Goal: Task Accomplishment & Management: Use online tool/utility

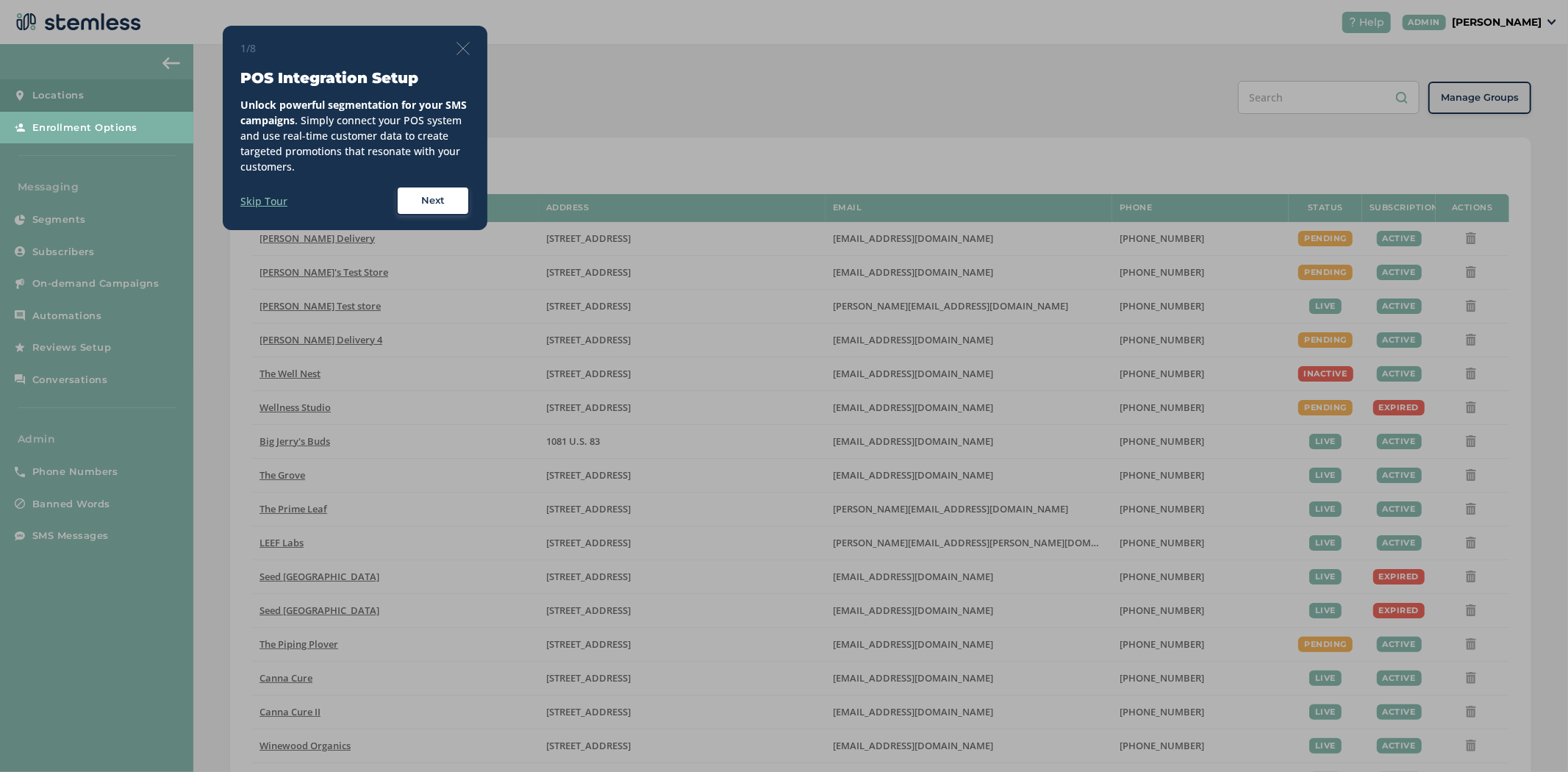
click at [471, 49] on div "1/8 POS Integration Setup Unlock powerful segmentation for your SMS campaigns .…" at bounding box center [354, 128] width 264 height 205
click at [461, 49] on img at bounding box center [463, 48] width 13 height 13
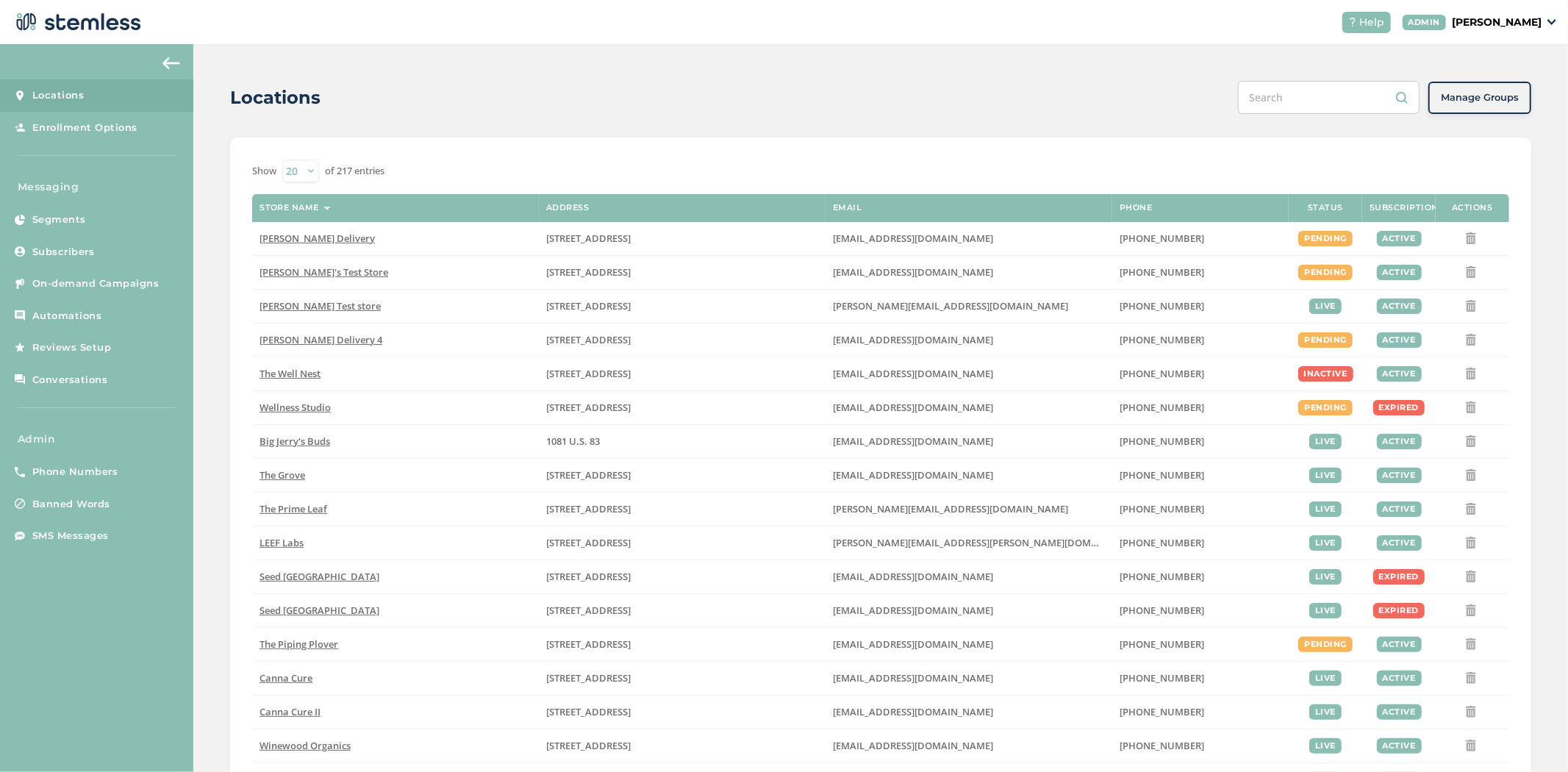
click at [1527, 18] on p "[PERSON_NAME]" at bounding box center [1497, 22] width 90 height 15
click at [1494, 103] on span "Impersonate" at bounding box center [1504, 106] width 72 height 15
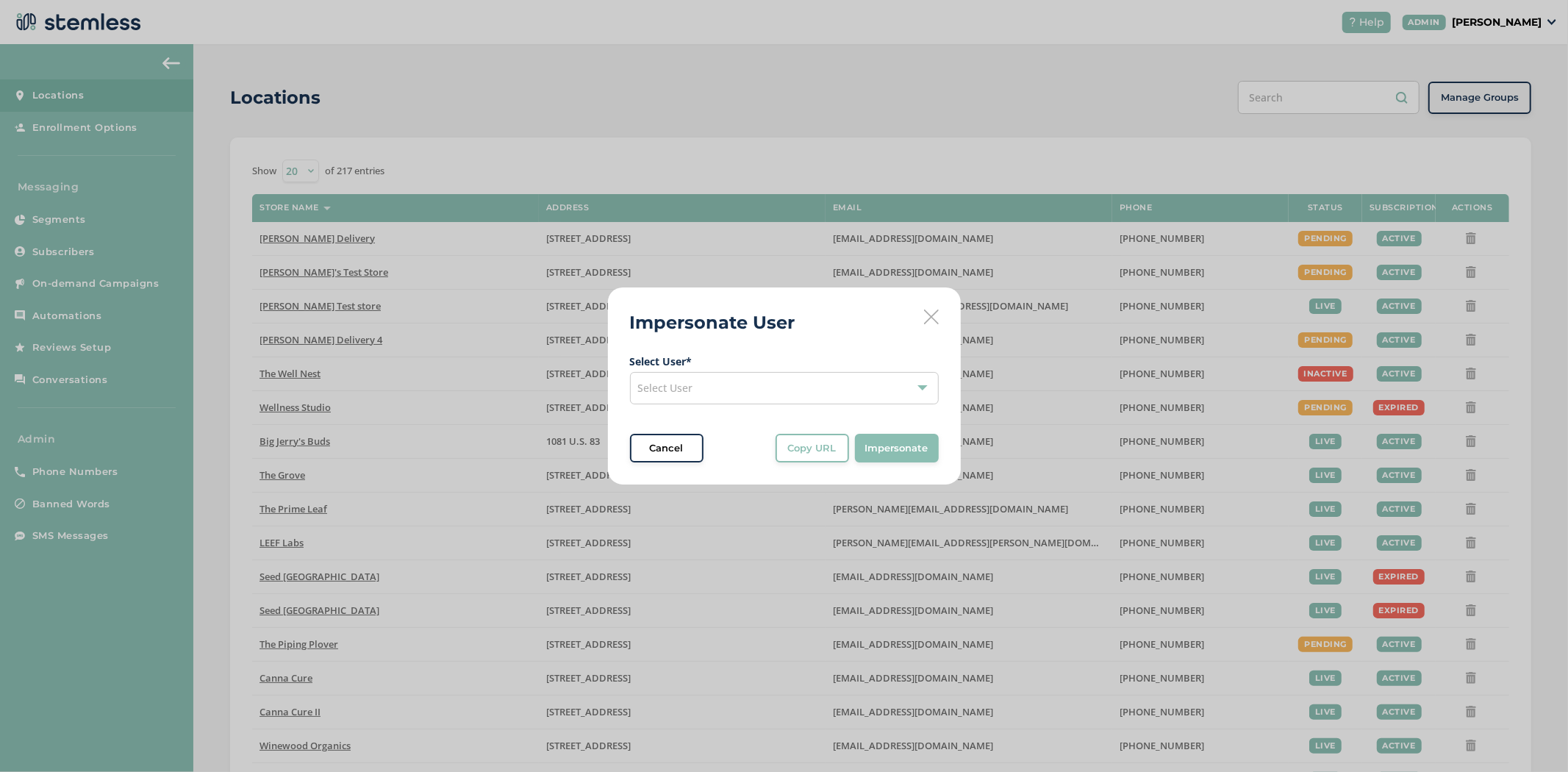
click at [780, 391] on div "Select User" at bounding box center [784, 388] width 309 height 32
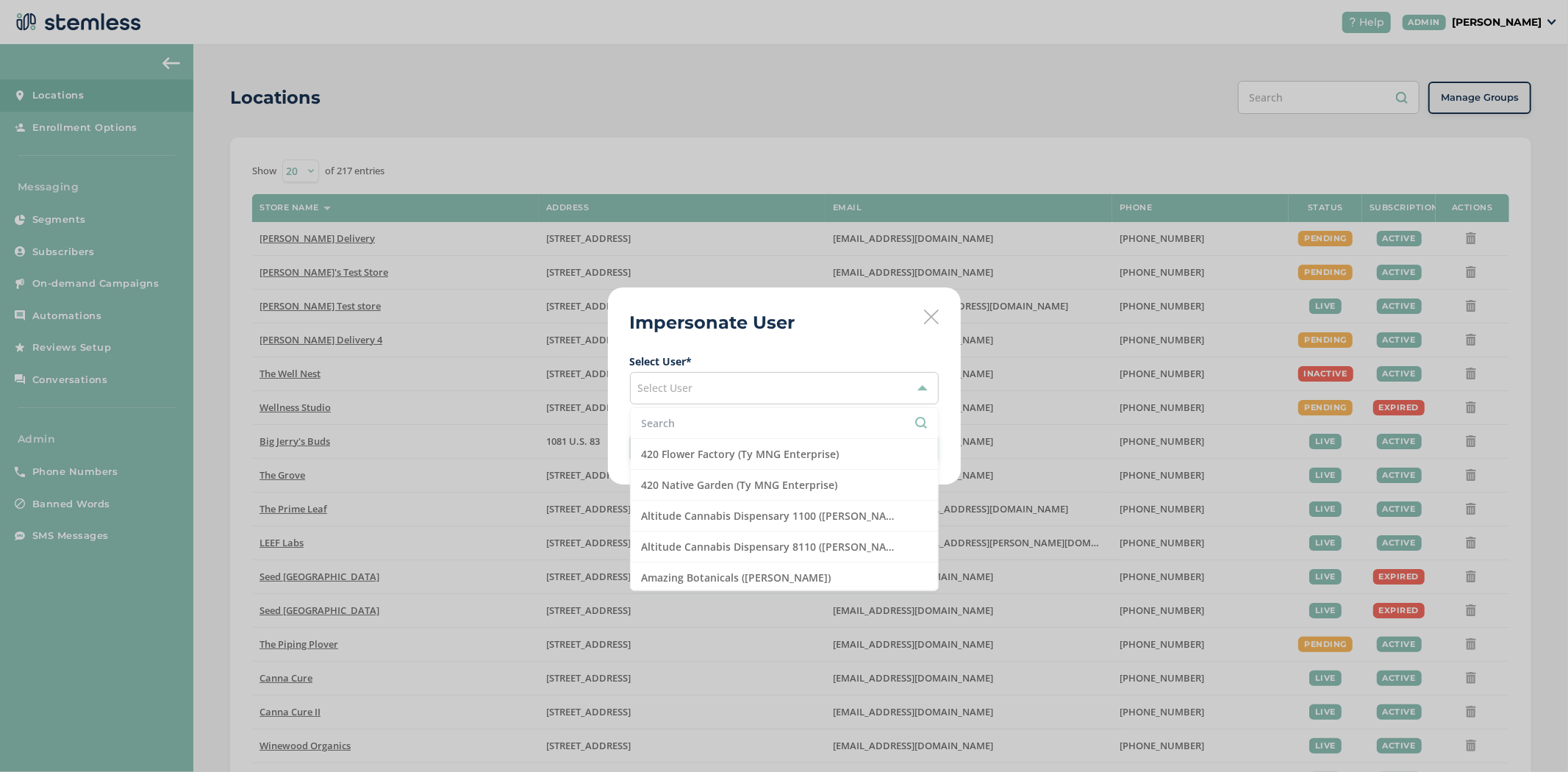
click at [759, 427] on input "text" at bounding box center [784, 423] width 286 height 15
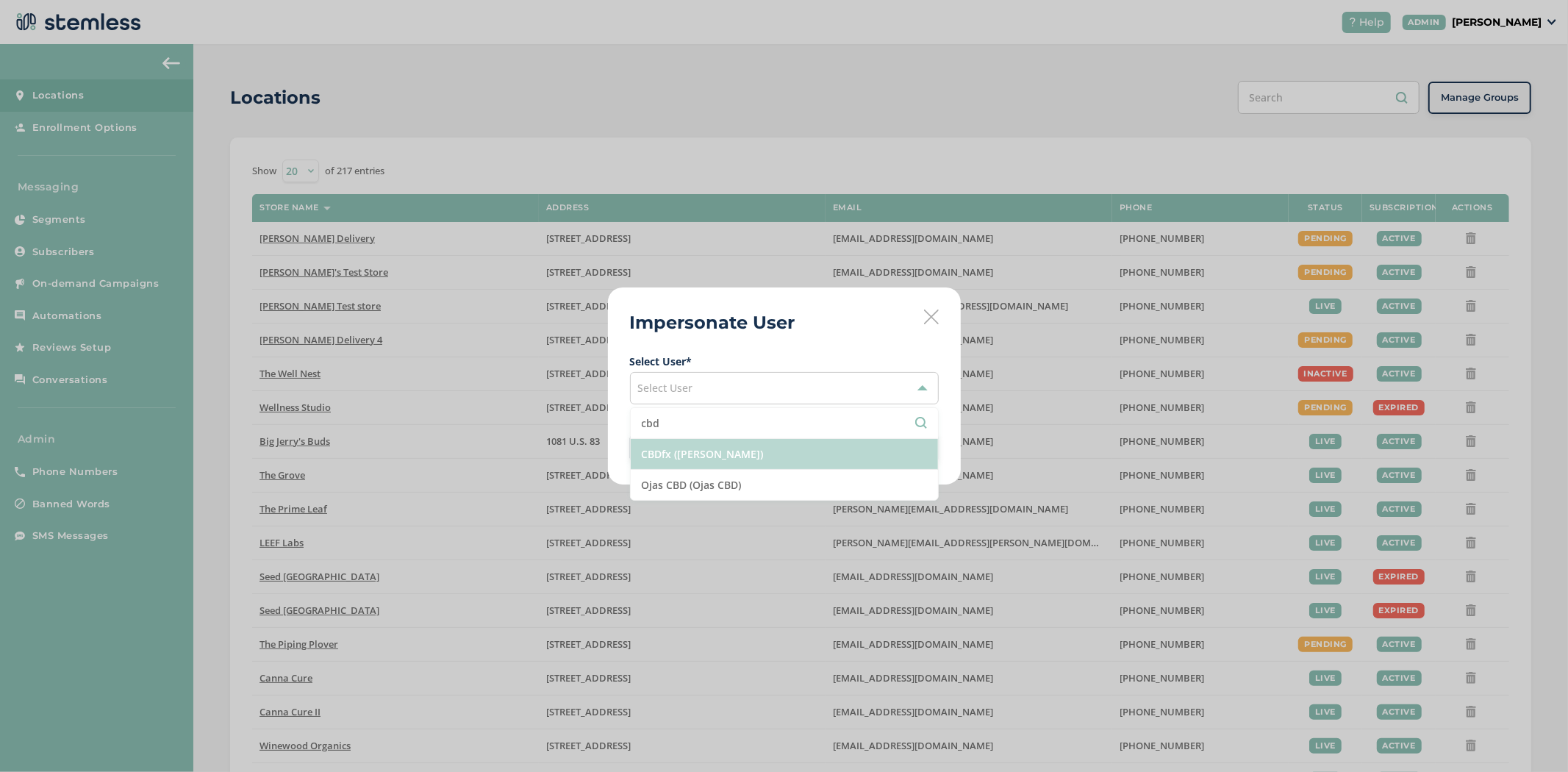
type input "cbd"
click at [735, 461] on li "CBDfx ([PERSON_NAME])" at bounding box center [784, 454] width 307 height 31
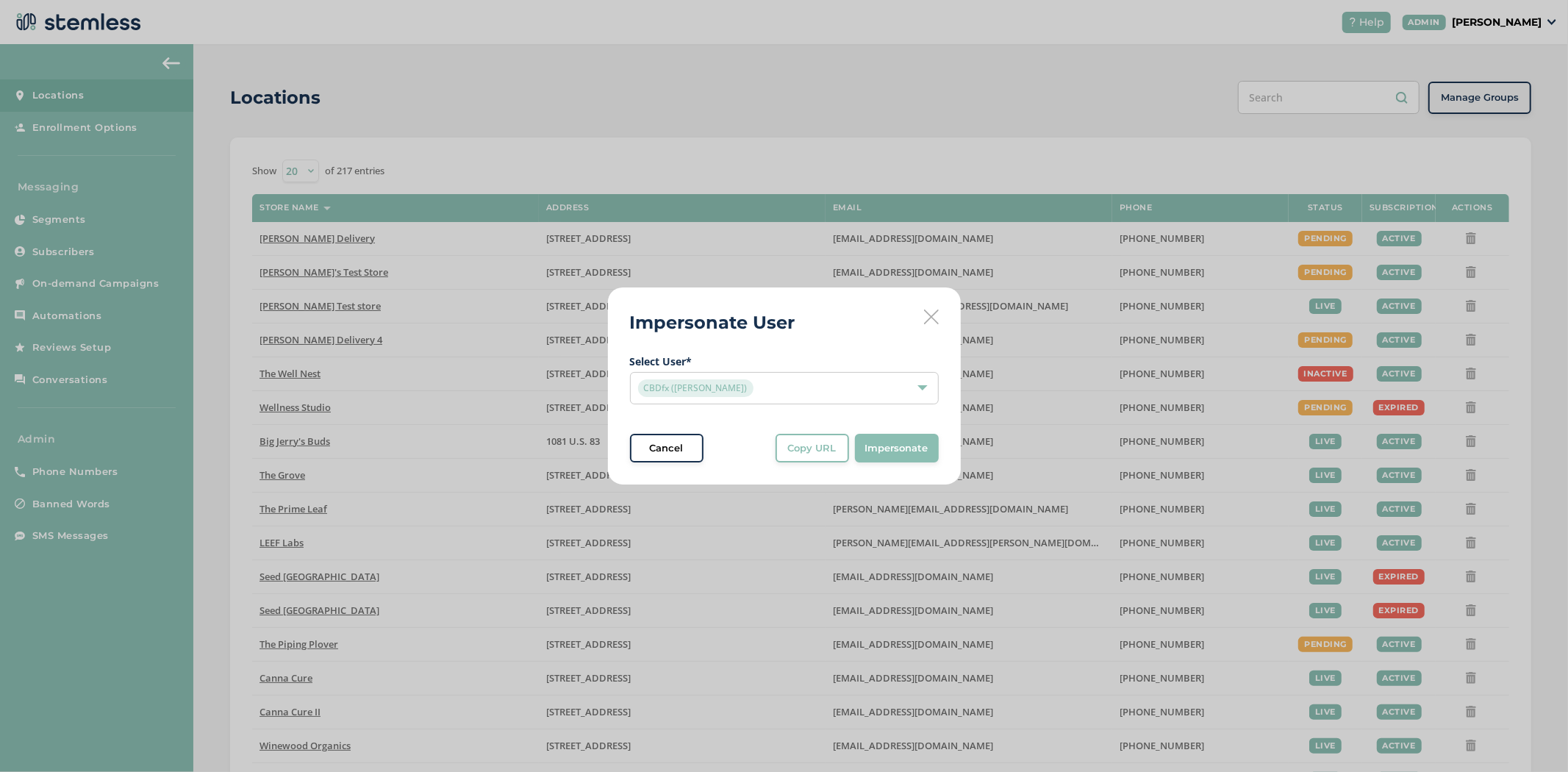
click at [895, 454] on span "Impersonate" at bounding box center [896, 449] width 63 height 15
